Goal: Information Seeking & Learning: Learn about a topic

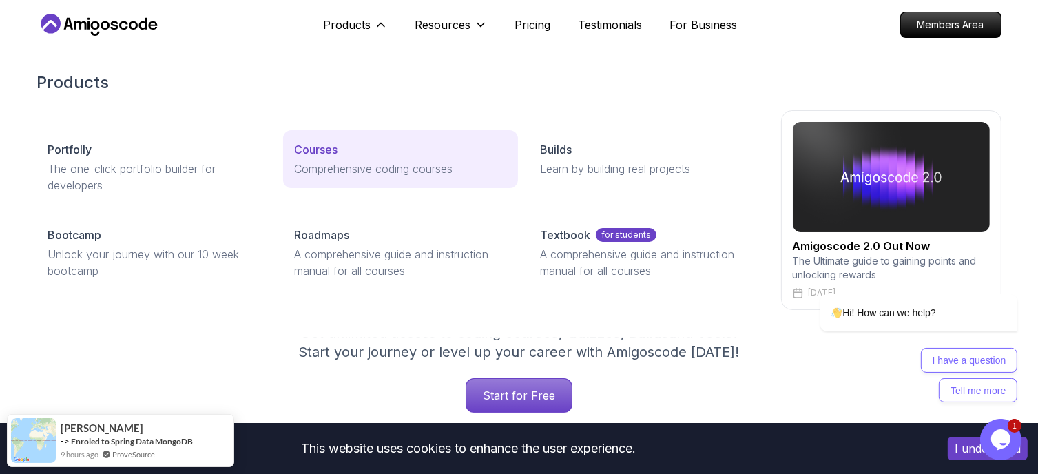
click at [349, 148] on div "Courses" at bounding box center [400, 149] width 213 height 17
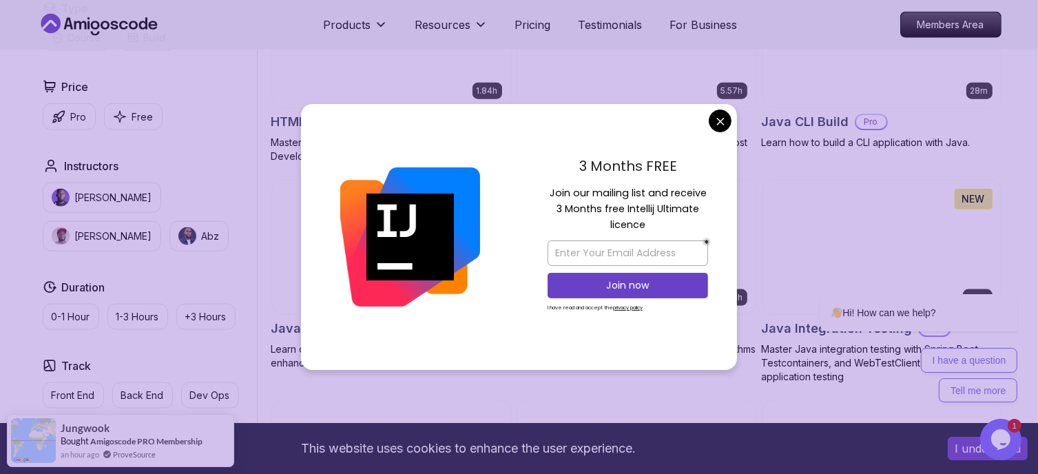
scroll to position [1791, 0]
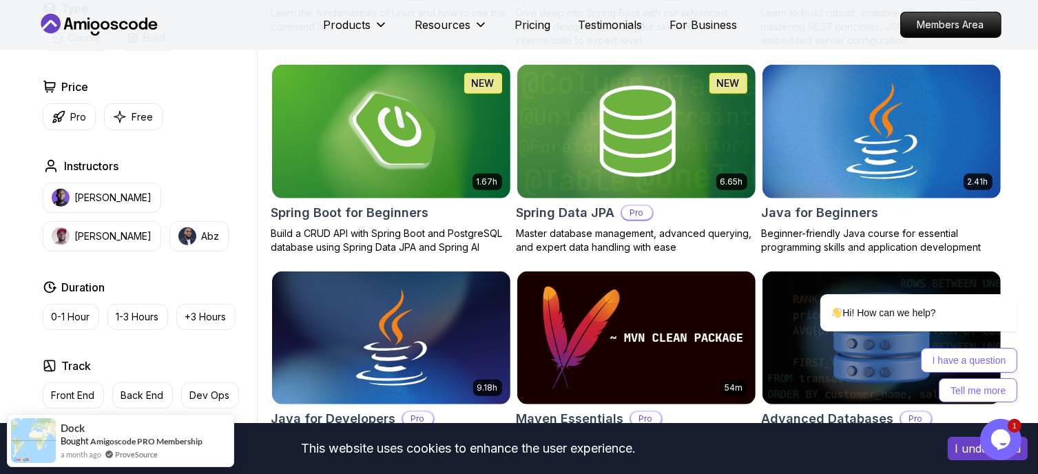
scroll to position [2554, 0]
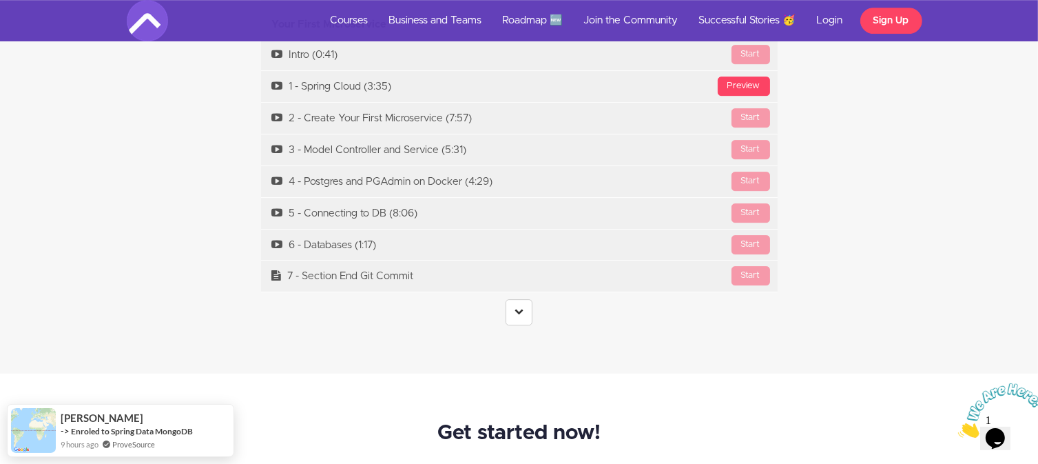
scroll to position [4267, 0]
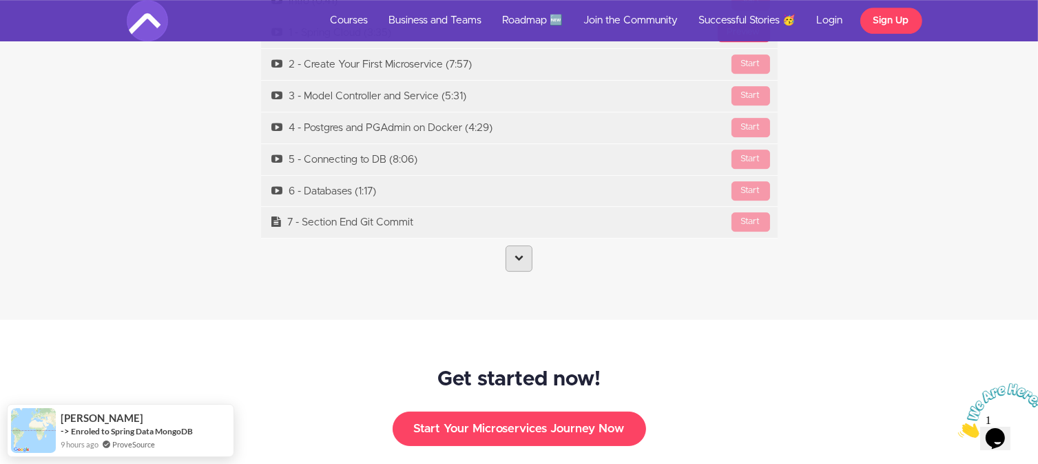
click at [529, 245] on link at bounding box center [519, 258] width 27 height 26
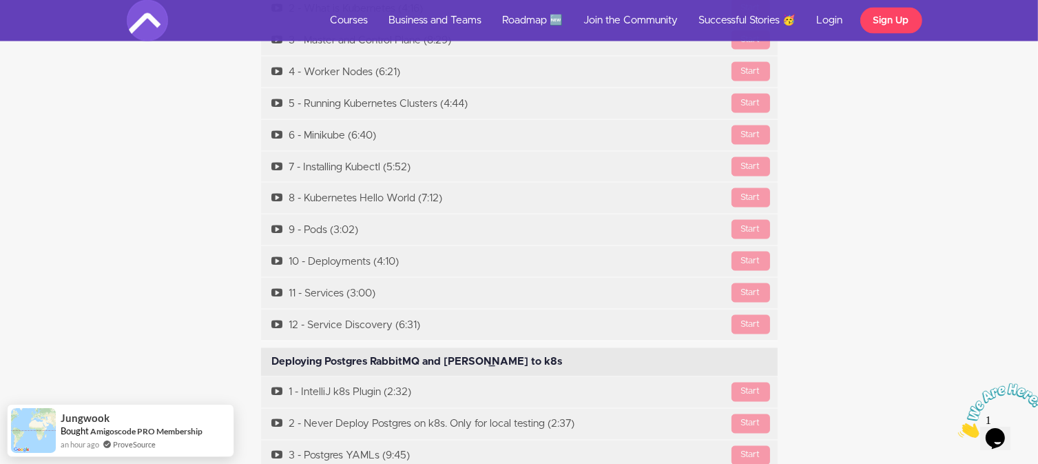
scroll to position [7230, 0]
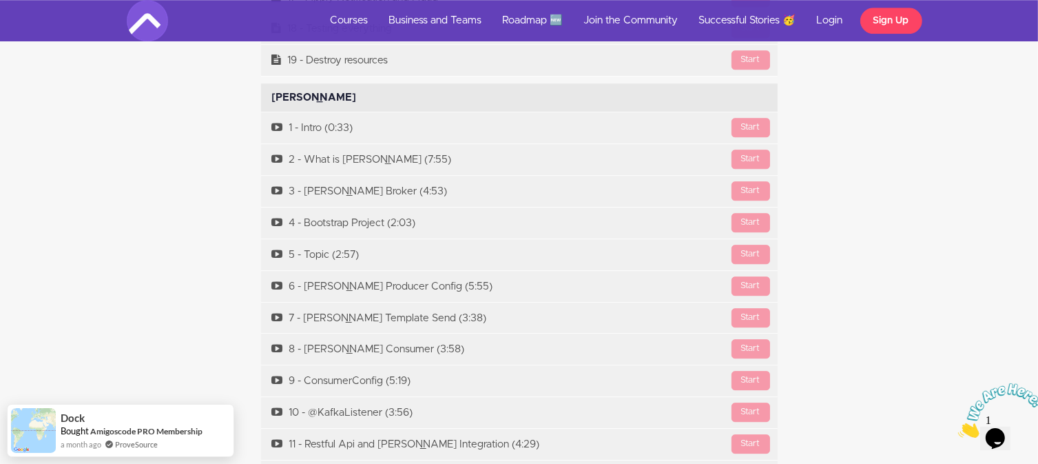
drag, startPoint x: 212, startPoint y: 147, endPoint x: 202, endPoint y: 245, distance: 98.4
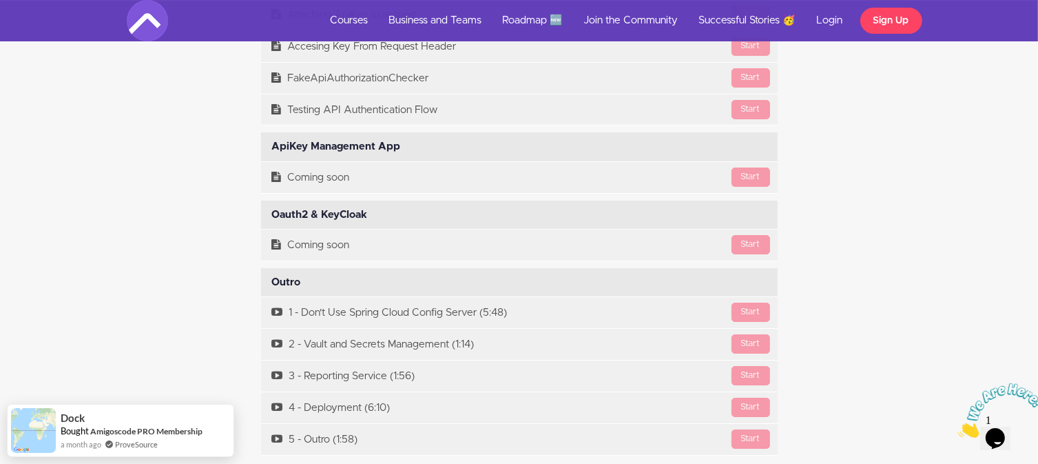
scroll to position [10196, 0]
